Goal: Information Seeking & Learning: Learn about a topic

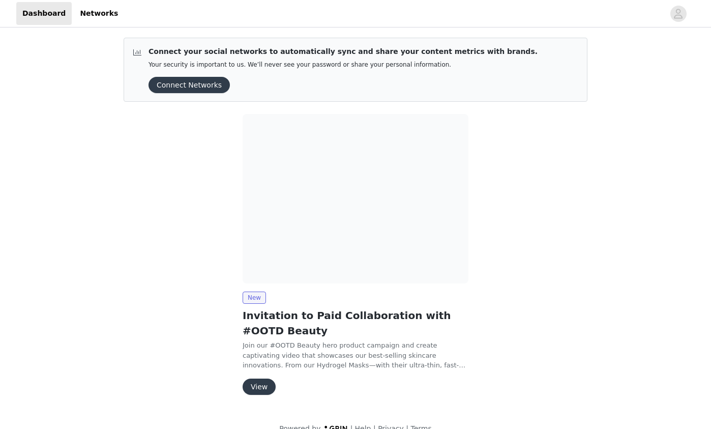
click at [265, 390] on button "View" at bounding box center [258, 386] width 33 height 16
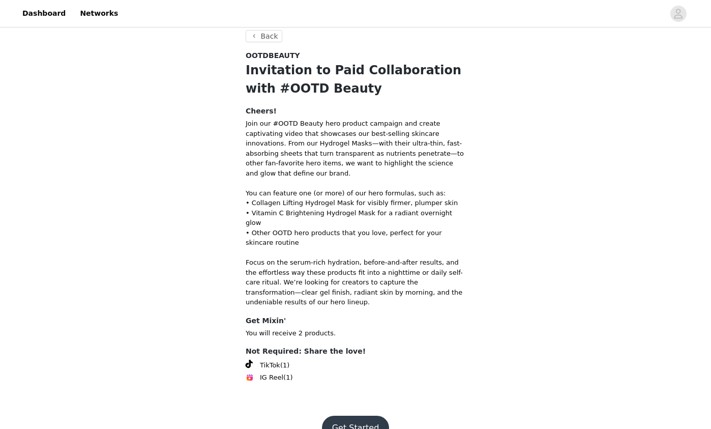
scroll to position [11, 0]
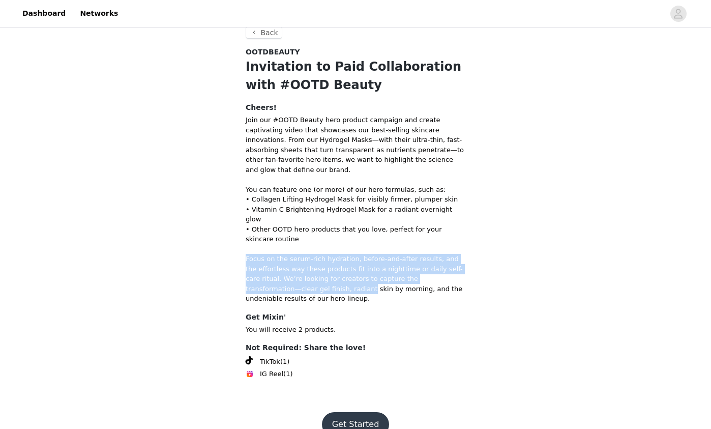
drag, startPoint x: 250, startPoint y: 237, endPoint x: 298, endPoint y: 266, distance: 56.3
click at [298, 266] on p "Join our #OOTD Beauty hero product campaign and create captivating video that s…" at bounding box center [356, 209] width 220 height 189
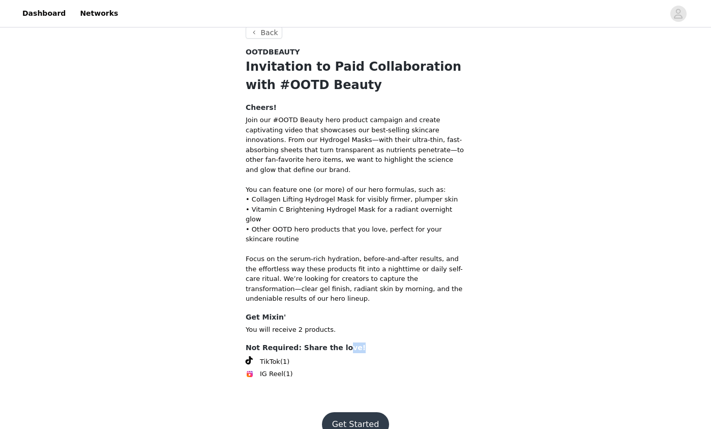
click at [355, 342] on h4 "Not Required: Share the love!" at bounding box center [356, 347] width 220 height 11
drag, startPoint x: 327, startPoint y: 330, endPoint x: 332, endPoint y: 339, distance: 9.8
click at [277, 342] on h4 "Not Required: Share the love!" at bounding box center [356, 347] width 220 height 11
click at [347, 355] on div "TikTok (1)" at bounding box center [356, 361] width 220 height 12
drag, startPoint x: 240, startPoint y: 298, endPoint x: 325, endPoint y: 307, distance: 85.3
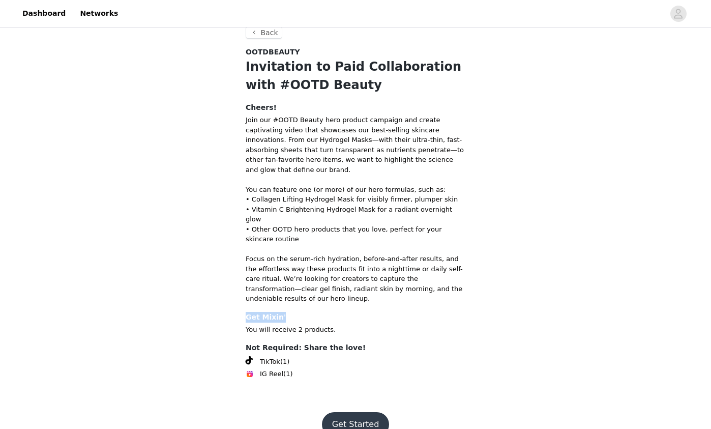
click at [297, 297] on section "Back OOTDBEAUTY Invitation to Paid Collaboration with #OOTD Beauty Cheers! Join…" at bounding box center [355, 212] width 244 height 373
drag, startPoint x: 350, startPoint y: 310, endPoint x: 362, endPoint y: 311, distance: 11.8
click at [350, 324] on p "You will receive 2 products." at bounding box center [356, 329] width 220 height 10
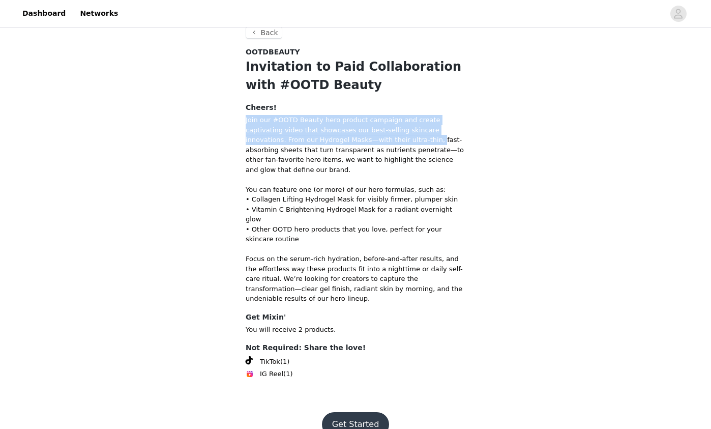
drag, startPoint x: 245, startPoint y: 115, endPoint x: 362, endPoint y: 137, distance: 120.0
click at [362, 137] on section "Back OOTDBEAUTY Invitation to Paid Collaboration with #OOTD Beauty Cheers! Join…" at bounding box center [355, 212] width 244 height 373
click at [362, 137] on p "Join our #OOTD Beauty hero product campaign and create captivating video that s…" at bounding box center [356, 209] width 220 height 189
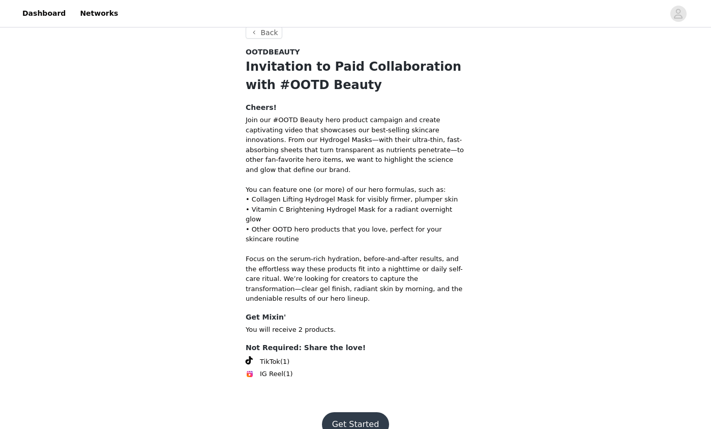
drag, startPoint x: 246, startPoint y: 182, endPoint x: 450, endPoint y: 185, distance: 204.9
click at [450, 185] on p "Join our #OOTD Beauty hero product campaign and create captivating video that s…" at bounding box center [356, 209] width 220 height 189
click at [453, 185] on p "Join our #OOTD Beauty hero product campaign and create captivating video that s…" at bounding box center [356, 209] width 220 height 189
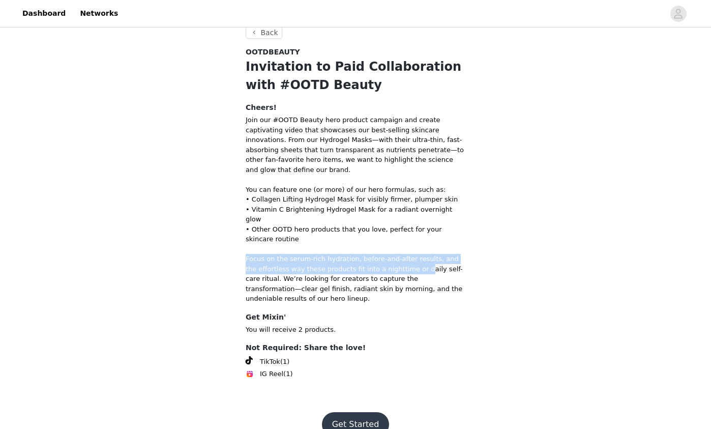
drag, startPoint x: 246, startPoint y: 238, endPoint x: 403, endPoint y: 244, distance: 157.2
click at [407, 247] on p "Join our #OOTD Beauty hero product campaign and create captivating video that s…" at bounding box center [356, 209] width 220 height 189
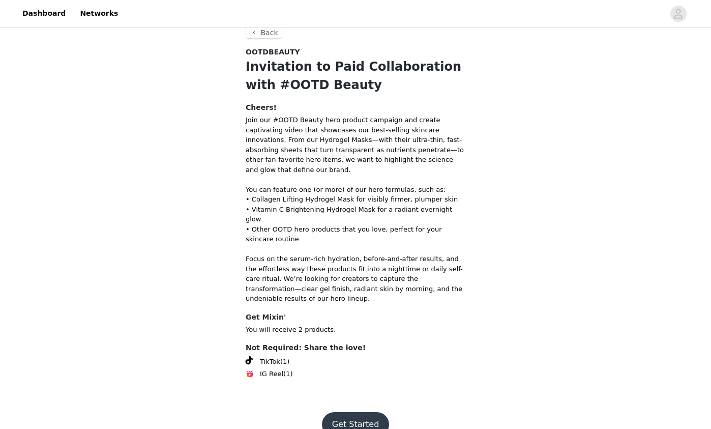
click at [404, 244] on p "Join our #OOTD Beauty hero product campaign and create captivating video that s…" at bounding box center [356, 209] width 220 height 189
drag, startPoint x: 262, startPoint y: 327, endPoint x: 323, endPoint y: 345, distance: 63.1
click at [323, 345] on div "Not Required: Share the love! TikTok (1) IG Reel (1)" at bounding box center [356, 360] width 220 height 37
click at [323, 355] on div "TikTok (1)" at bounding box center [356, 361] width 220 height 12
drag, startPoint x: 306, startPoint y: 326, endPoint x: 371, endPoint y: 325, distance: 64.6
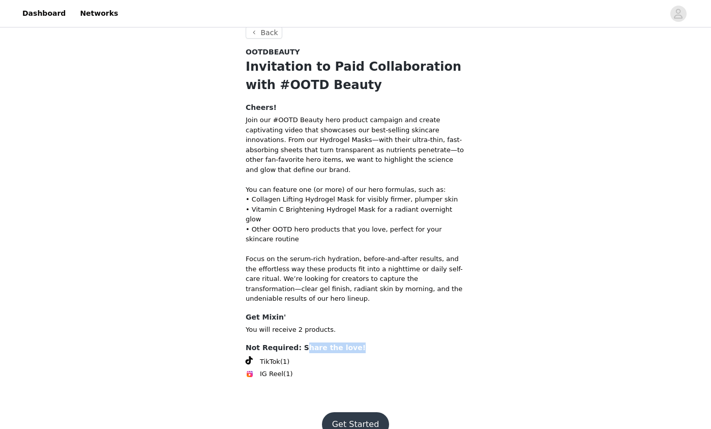
click at [371, 342] on h4 "Not Required: Share the love!" at bounding box center [356, 347] width 220 height 11
drag, startPoint x: 371, startPoint y: 325, endPoint x: 357, endPoint y: 338, distance: 18.3
click at [370, 342] on h4 "Not Required: Share the love!" at bounding box center [356, 347] width 220 height 11
drag, startPoint x: 298, startPoint y: 352, endPoint x: 336, endPoint y: 310, distance: 56.9
click at [239, 311] on section "Back OOTDBEAUTY Invitation to Paid Collaboration with #OOTD Beauty Cheers! Join…" at bounding box center [355, 212] width 244 height 373
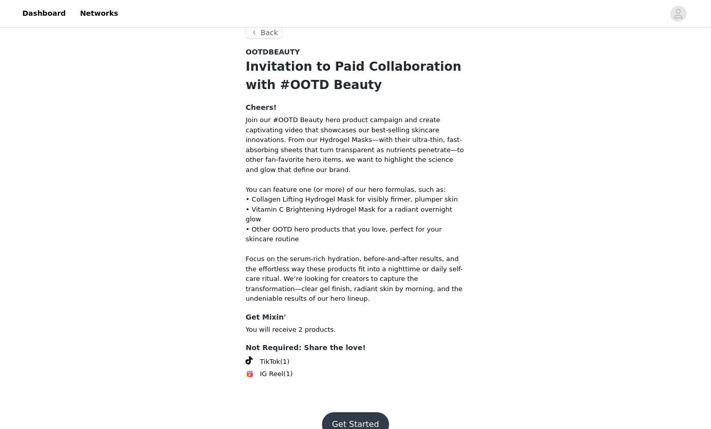
click at [390, 324] on p "You will receive 2 products." at bounding box center [356, 329] width 220 height 10
drag, startPoint x: 241, startPoint y: 293, endPoint x: 382, endPoint y: 298, distance: 141.4
click at [381, 297] on section "Back OOTDBEAUTY Invitation to Paid Collaboration with #OOTD Beauty Cheers! Join…" at bounding box center [355, 212] width 244 height 373
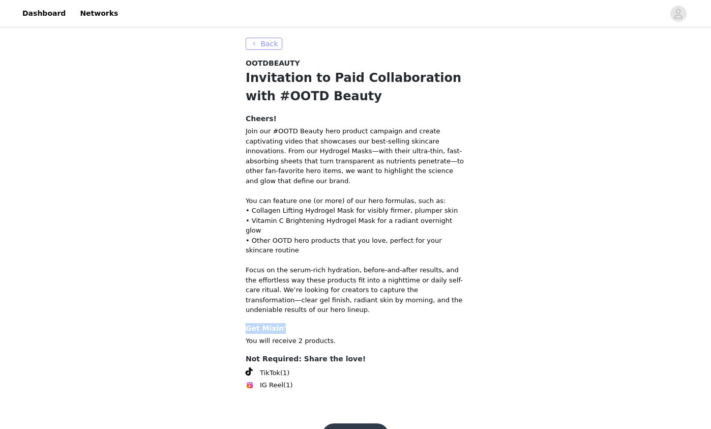
click at [252, 42] on button "Back" at bounding box center [264, 44] width 37 height 12
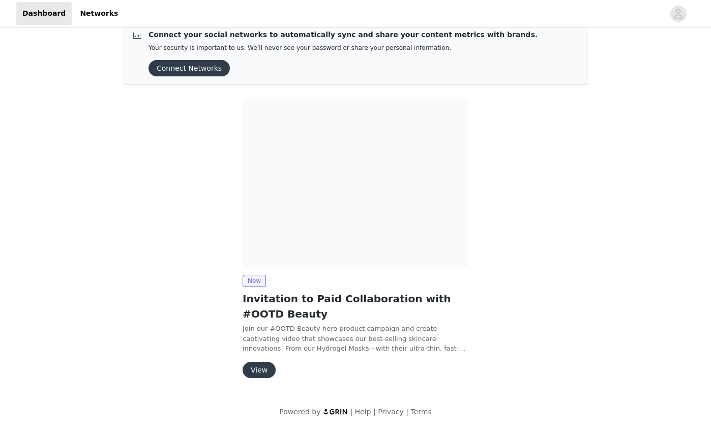
scroll to position [17, 0]
